Goal: Contribute content: Contribute content

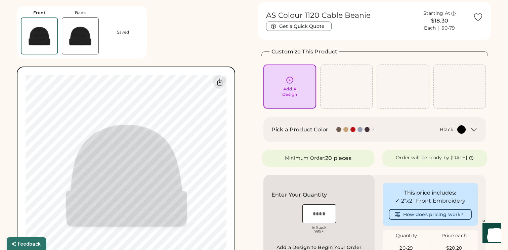
click at [290, 83] on icon at bounding box center [290, 80] width 8 height 8
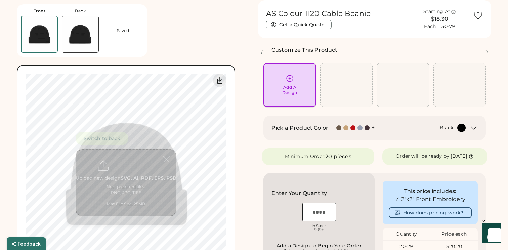
scroll to position [25, 0]
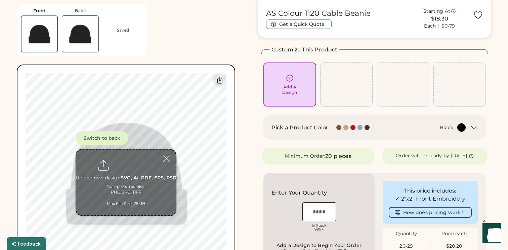
click at [130, 169] on input "file" at bounding box center [126, 183] width 100 height 66
type input "**********"
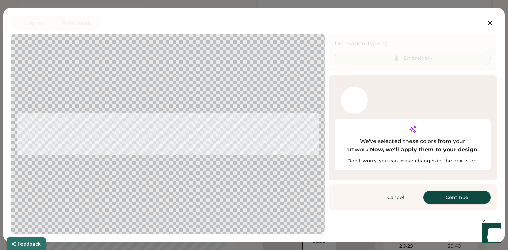
click at [458, 191] on button "Continue" at bounding box center [457, 197] width 67 height 13
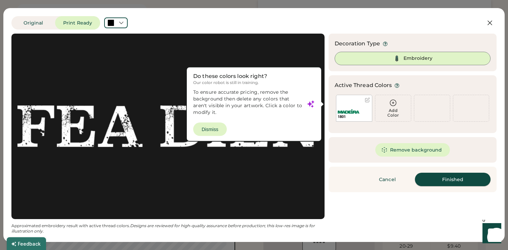
click at [456, 183] on button "Finished" at bounding box center [453, 179] width 76 height 13
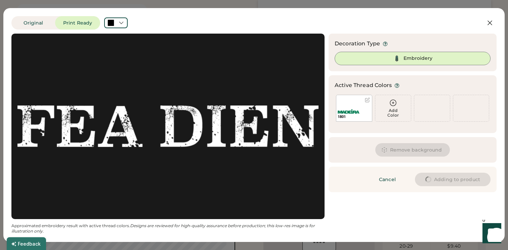
scroll to position [0, 0]
type input "****"
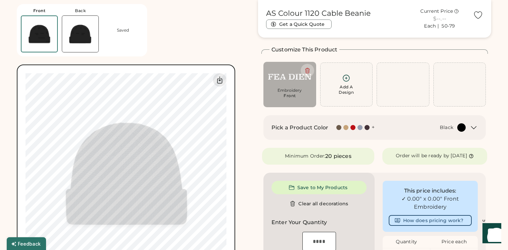
type input "****"
click at [472, 125] on icon at bounding box center [474, 128] width 8 height 8
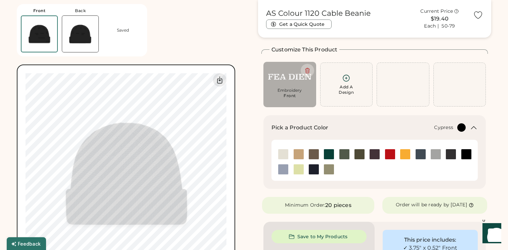
click at [347, 154] on img at bounding box center [345, 154] width 10 height 10
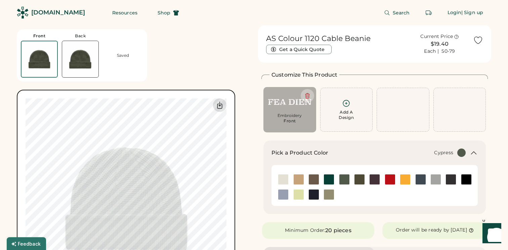
click at [223, 104] on icon at bounding box center [220, 105] width 8 height 8
click at [375, 181] on img at bounding box center [375, 180] width 10 height 10
click at [224, 107] on div at bounding box center [219, 105] width 13 height 13
click at [375, 178] on img at bounding box center [375, 180] width 10 height 10
click at [422, 181] on img at bounding box center [421, 180] width 10 height 10
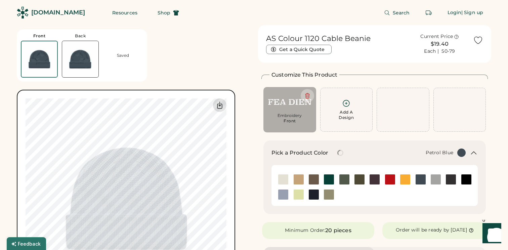
click at [215, 101] on div at bounding box center [219, 105] width 13 height 13
click at [451, 179] on img at bounding box center [451, 180] width 10 height 10
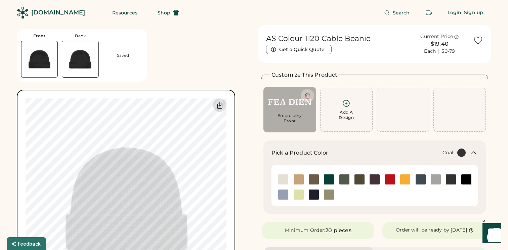
click at [221, 108] on icon at bounding box center [220, 105] width 8 height 8
click at [313, 181] on img at bounding box center [314, 180] width 10 height 10
click at [220, 110] on div at bounding box center [219, 105] width 13 height 13
